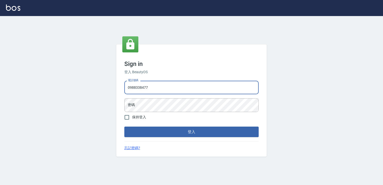
type input "0988338477"
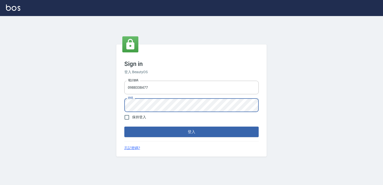
click at [124, 126] on button "登入" at bounding box center [191, 131] width 134 height 11
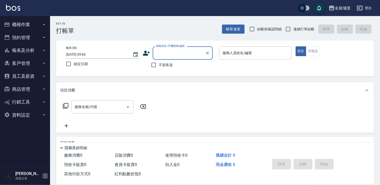
click at [335, 8] on icon "button" at bounding box center [332, 8] width 6 height 6
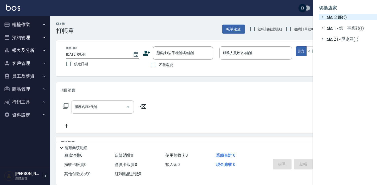
click at [334, 16] on span "全部(5)" at bounding box center [350, 17] width 48 height 6
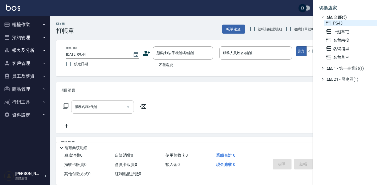
click at [336, 22] on span "PS43" at bounding box center [350, 23] width 49 height 6
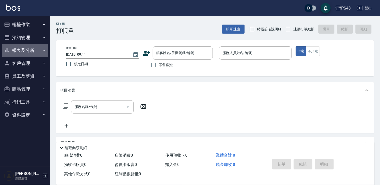
click at [26, 50] on button "報表及分析" at bounding box center [25, 50] width 46 height 13
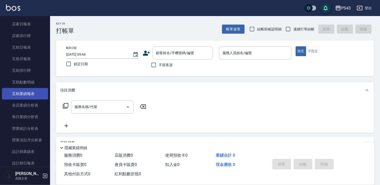
scroll to position [125, 0]
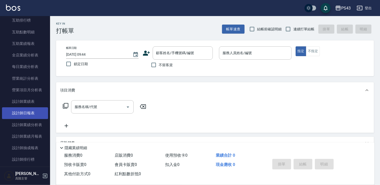
click at [31, 113] on link "設計師日報表" at bounding box center [25, 113] width 46 height 12
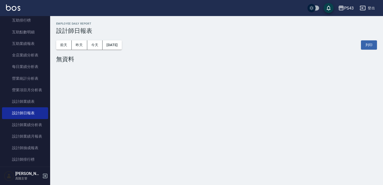
click at [130, 44] on div "前天 昨天 今天 2025/08/10 列印" at bounding box center [216, 44] width 321 height 21
click at [121, 45] on button "2025/08/10" at bounding box center [111, 44] width 19 height 9
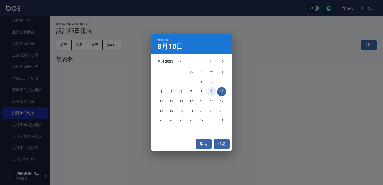
click at [214, 92] on button "9" at bounding box center [211, 91] width 9 height 9
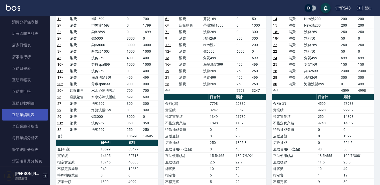
scroll to position [25, 0]
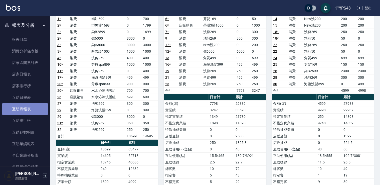
click at [32, 109] on link "互助月報表" at bounding box center [25, 109] width 46 height 12
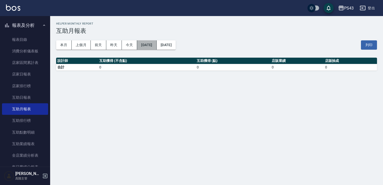
click at [150, 44] on button "2025/08/10" at bounding box center [146, 44] width 19 height 9
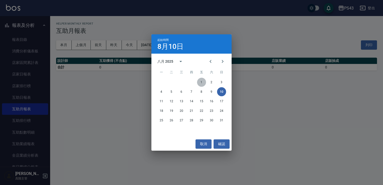
click at [199, 81] on button "1" at bounding box center [201, 82] width 9 height 9
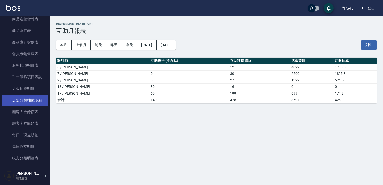
scroll to position [301, 0]
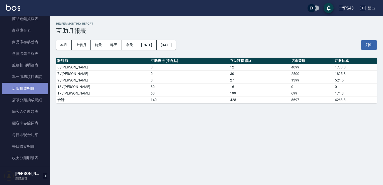
click at [29, 90] on link "店販抽成明細" at bounding box center [25, 89] width 46 height 12
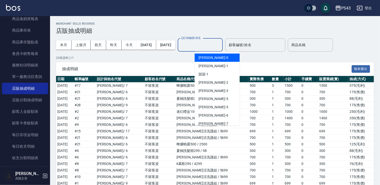
click at [221, 45] on input "設計師編號/姓名" at bounding box center [200, 45] width 41 height 9
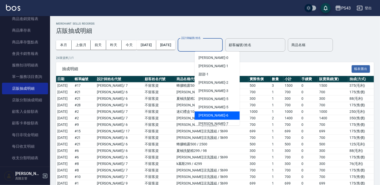
click at [213, 113] on div "陳冠宇 -6" at bounding box center [217, 115] width 45 height 8
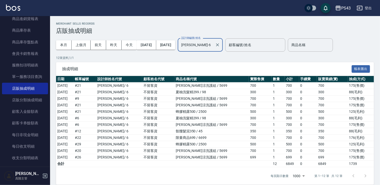
click at [212, 42] on input "陳冠宇-6" at bounding box center [196, 45] width 33 height 9
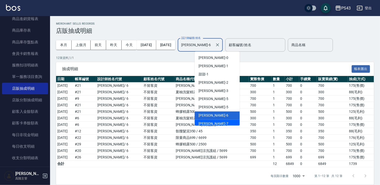
click at [214, 123] on div "洪靖雯 -7" at bounding box center [217, 124] width 45 height 8
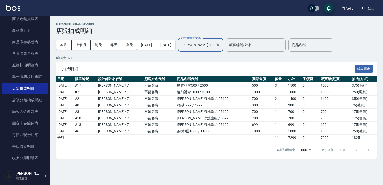
click at [204, 49] on input "洪靖雯-7" at bounding box center [196, 45] width 33 height 9
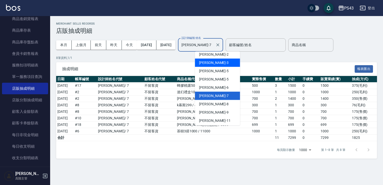
scroll to position [53, 0]
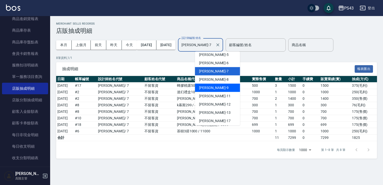
click at [218, 89] on div "廖儀婷 -9" at bounding box center [217, 88] width 45 height 8
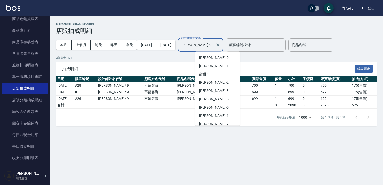
click at [205, 47] on input "廖儀婷-9" at bounding box center [196, 45] width 33 height 9
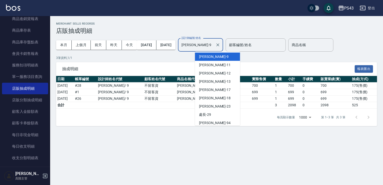
scroll to position [87, 0]
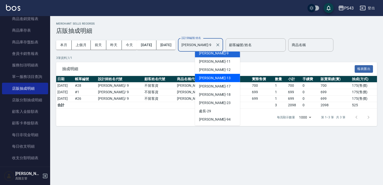
click at [212, 79] on span "李怡芳 -13" at bounding box center [215, 77] width 32 height 5
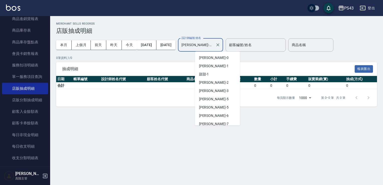
drag, startPoint x: 214, startPoint y: 48, endPoint x: 219, endPoint y: 54, distance: 7.7
click at [213, 47] on input "李怡芳-13" at bounding box center [196, 45] width 33 height 9
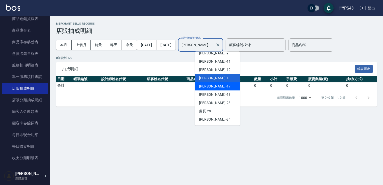
click at [217, 87] on div "林芷萱 -17" at bounding box center [217, 86] width 45 height 8
type input "林芷萱-17"
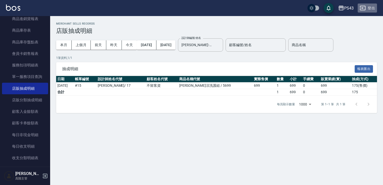
click at [373, 7] on button "登出" at bounding box center [366, 8] width 19 height 9
